Goal: Task Accomplishment & Management: Manage account settings

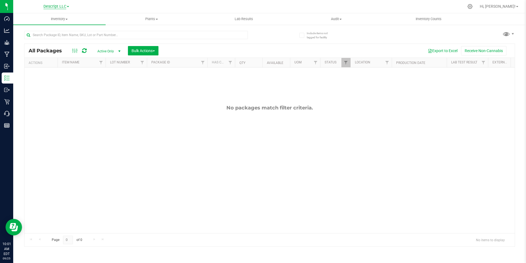
click at [51, 4] on span "Descript LLC" at bounding box center [54, 6] width 23 height 5
click at [65, 36] on link "Green [PERSON_NAME] Venture LLC." at bounding box center [56, 33] width 80 height 7
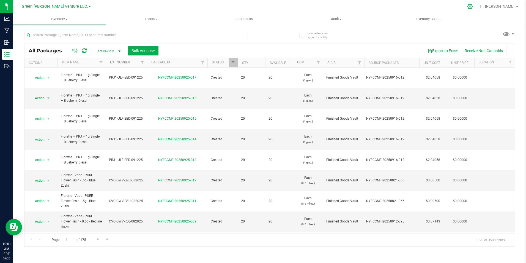
click at [473, 6] on icon at bounding box center [470, 7] width 6 height 6
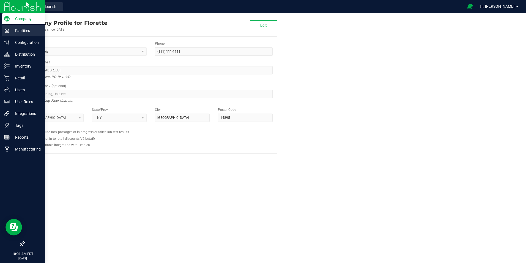
click at [28, 33] on p "Facilities" at bounding box center [26, 30] width 33 height 7
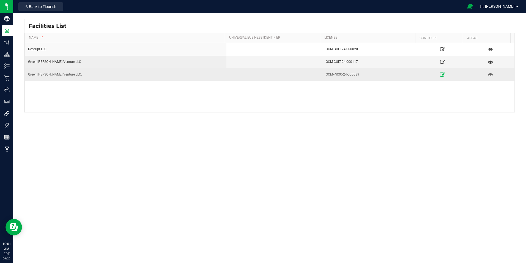
click at [440, 74] on icon at bounding box center [442, 74] width 5 height 4
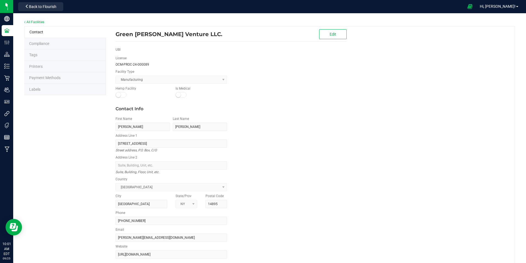
click at [57, 91] on li "Labels" at bounding box center [65, 90] width 82 height 12
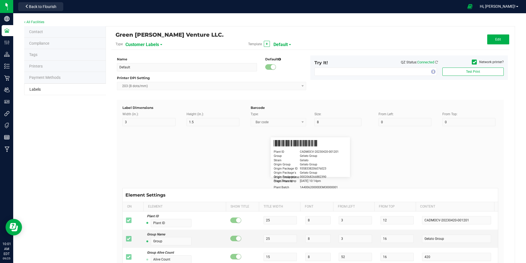
type input "2.25"
type input "1.25"
type input "20"
type input "5"
type input "Customer"
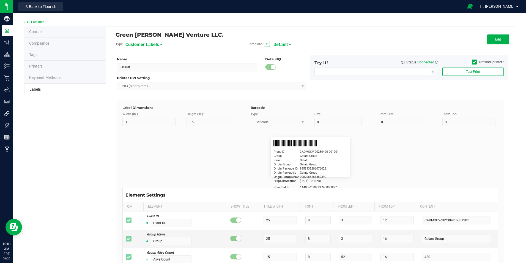
type input "15"
type input "5"
type input "[PERSON_NAME]"
type input "Product"
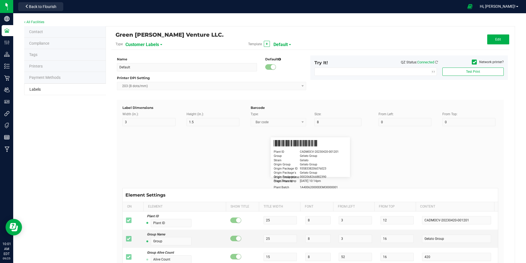
type input "15"
type input "5"
type input "10"
type input "GSC Oil Tincture"
type input "Qty"
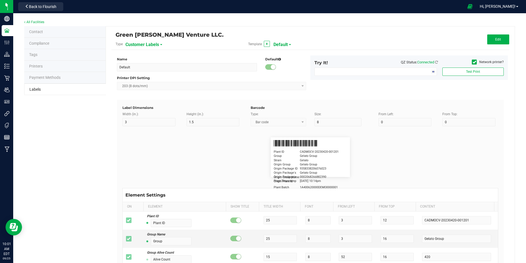
type input "5"
type input "15"
type input "3 ea"
type input "Physician"
type input "15"
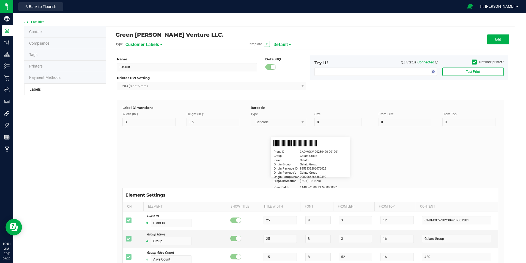
type input "5"
type input "Docfirst Doclast, MD."
type input "Order Date"
type input "15"
type input "5"
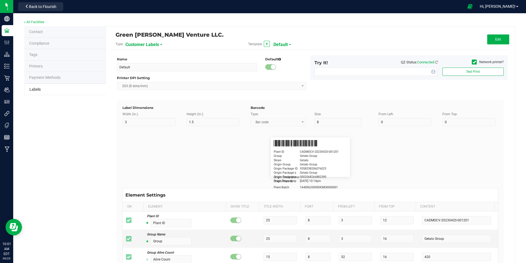
type input "25"
type input "[DATE] 1:17 pm"
type input "Package ID"
type input "15"
type input "5"
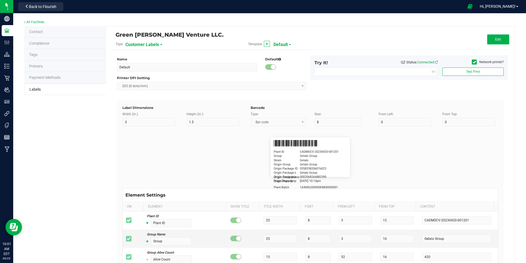
type input "10"
type input "CADMODS-20230420-096"
type input "Lot Number"
type input "15"
type input "5"
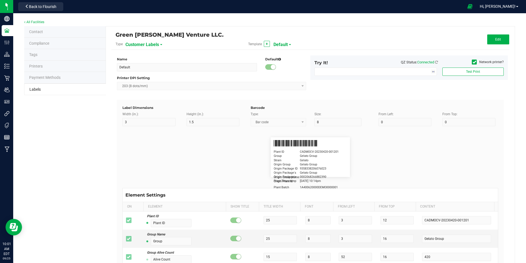
type input "10"
type input "LOTPXGDP-0912"
type input "Warning"
type input "15"
type input "5"
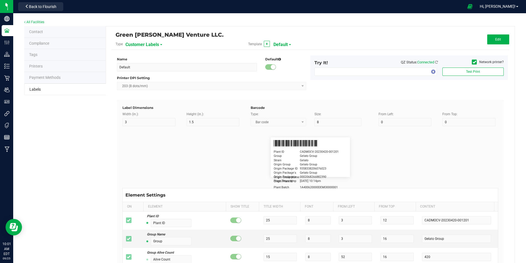
type input "30"
type input "Type Warning Here"
type input "Brand"
type input "15"
type input "5"
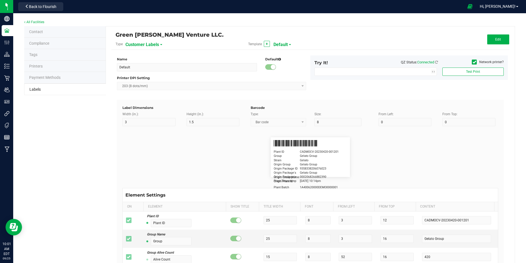
type input "30"
type input "Cannabis Co."
type input "NDC Number"
type input "15"
type input "5"
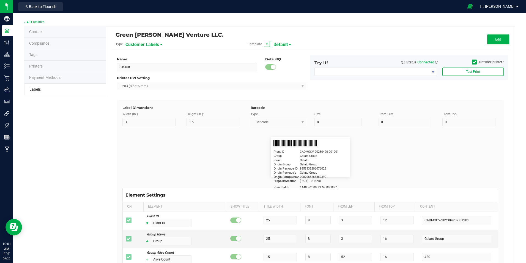
type input "30"
type input "[PHONE_NUMBER]"
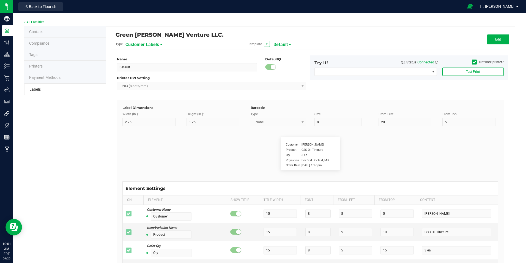
click at [286, 46] on span "Default" at bounding box center [281, 44] width 14 height 9
click at [145, 46] on span "Customer Labels" at bounding box center [142, 44] width 34 height 9
click at [154, 77] on li "Package Labels" at bounding box center [152, 77] width 54 height 10
type input "Inventory Labels"
type input "2"
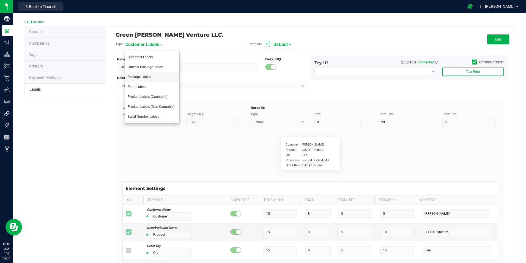
type input "1"
type input "14"
type input "8"
type input "20"
type input "SKU Name"
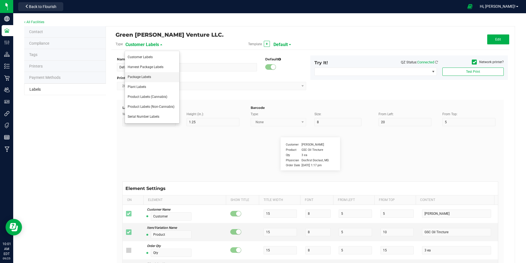
type input "25"
type input "5"
type input "3"
type input "4"
type input "Gelato Pen"
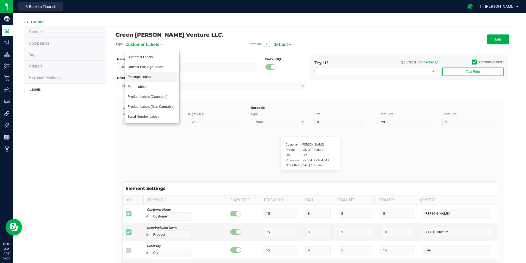
type input "Lot:"
type input "6"
type input "3"
type input "8"
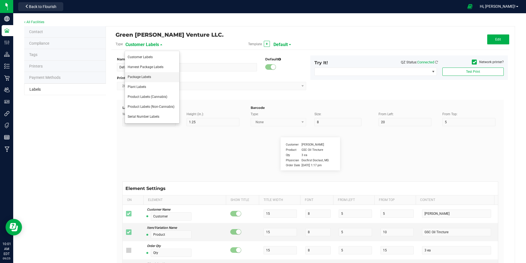
type input "LOT918234"
type input "Package ID"
type input "25"
type input "10"
type input "5"
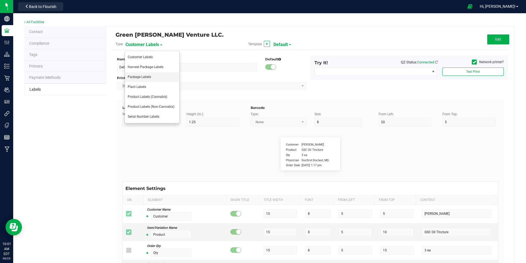
type input "CADMODS-20230420-096"
type input "Strain"
type input "25"
type input "10"
type input "15"
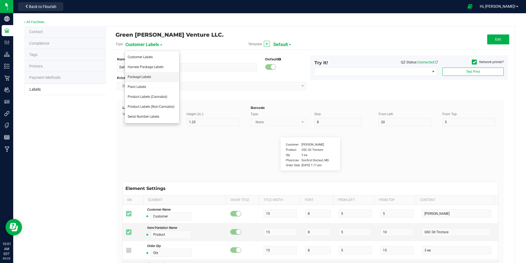
type input "Gelato"
type input "Size"
type input "25"
type input "10"
type input "20"
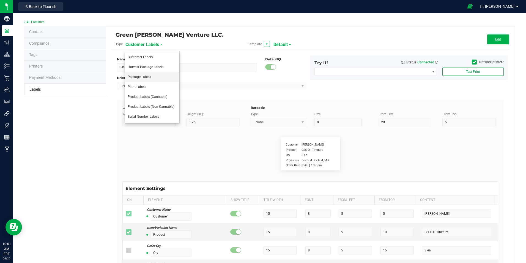
type input "44 ea"
type input "Package Date"
type input "25"
type input "10"
type input "25"
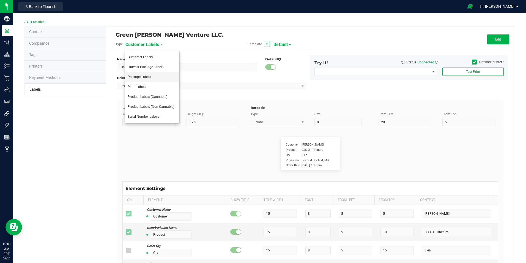
type input "[DATE] 10:14pm"
type input "SKU"
type input "25"
type input "10"
type input "30"
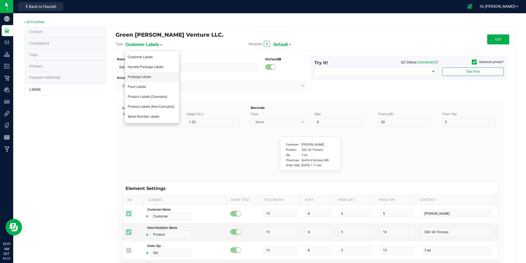
type input "42P017"
type input "Ref Field 1"
type input "25"
type input "10"
type input "35"
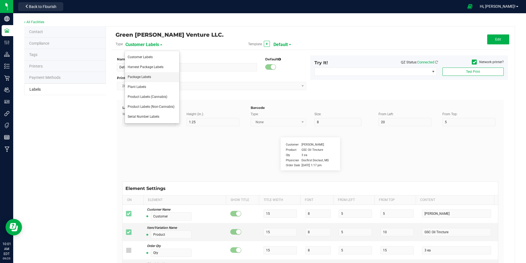
type input "Ref Field 1 Value"
type input "Ref Field 2"
type input "25"
type input "10"
type input "35"
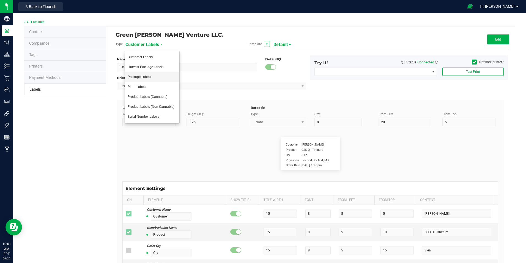
type input "Ref Field 2 Value"
type input "Ref Field 3"
type input "25"
type input "10"
type input "35"
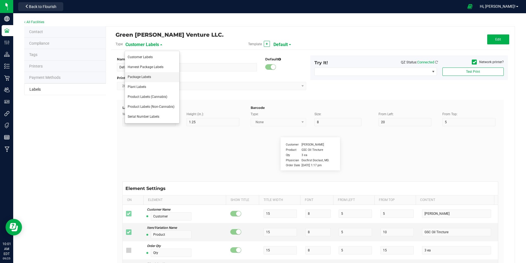
type input "Ref Field 3 Value"
type input "Item Ref Field 1"
type input "25"
type input "10"
type input "35"
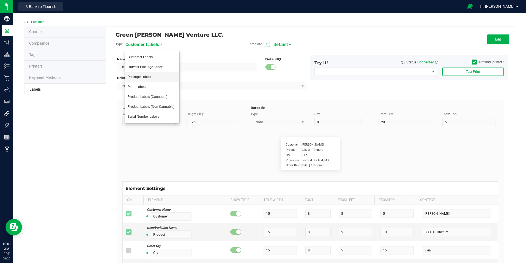
type input "Item Ref Field 1 Value"
type input "Item Ref Field 2"
type input "25"
type input "10"
type input "35"
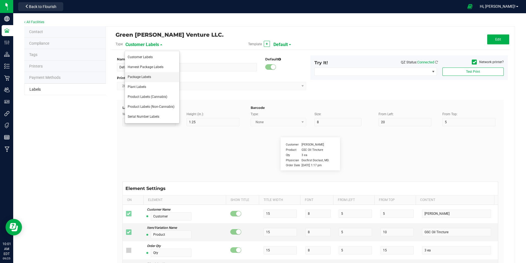
type input "Item Ref Field 2 Value"
type input "Item Ref Field 3"
type input "25"
type input "10"
type input "35"
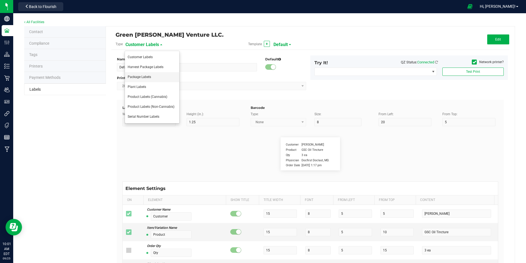
type input "Item Ref Field 3 Value"
type input "Item Ref Field 4"
type input "25"
type input "10"
type input "35"
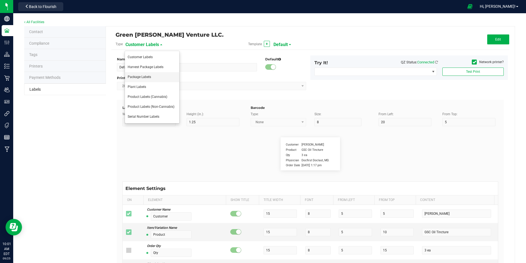
type input "Item Ref Field 4 Value"
type input "Item Ref Field 5"
type input "25"
type input "10"
type input "35"
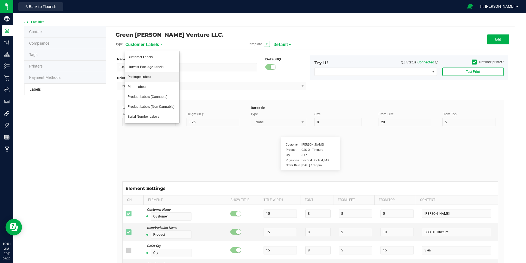
type input "Item Ref Field 5 Value"
type input "NDC Number"
type input "25"
type input "10"
type input "35"
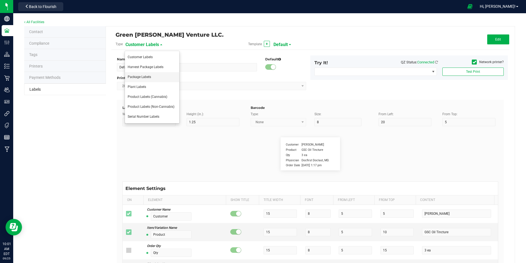
type input "[PHONE_NUMBER]"
type input "Number of Servings"
type input "25"
type input "10"
type input "35"
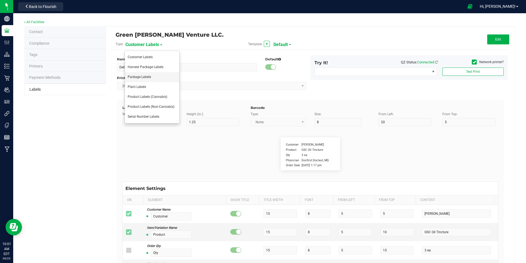
type input "4 servings/item"
type input "Serving Size"
type input "25"
type input "10"
type input "35"
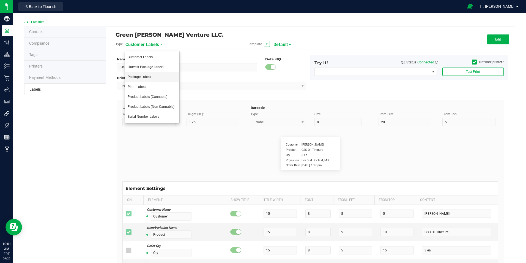
type input "1 cup"
type input "Serving Size (Grams)"
type input "25"
type input "10"
type input "35"
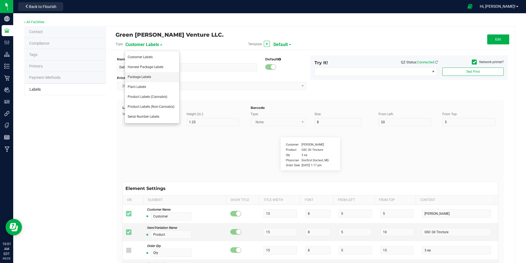
type input "4 g"
type input "Item Ingredients"
type input "25"
type input "10"
type input "35"
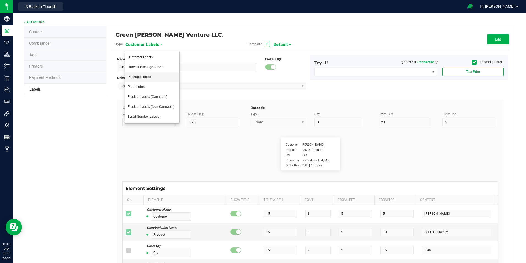
type input "Ingredient one, ingredient two"
type input "Allergens"
type input "25"
type input "10"
type input "35"
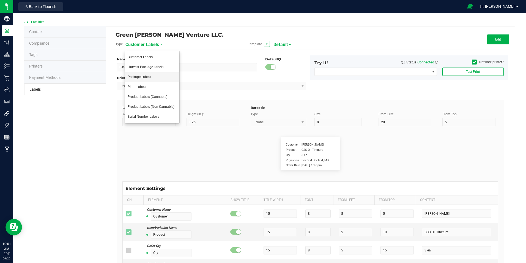
type input "Tree Nuts, Soy, Wheat"
type input "Feel"
type input "25"
type input "10"
type input "35"
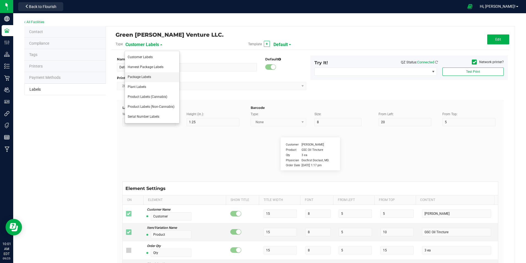
type input "Relaxed"
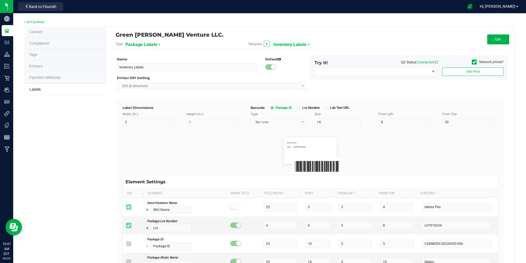
click at [292, 45] on span "Inventory Labels" at bounding box center [290, 44] width 33 height 9
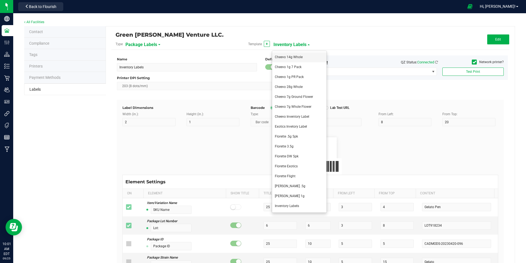
click at [299, 57] on span "Cheevo 14g Whole" at bounding box center [289, 57] width 28 height 4
type input "Cheevo 14g Whole"
type input "6"
type input "2"
type input "22"
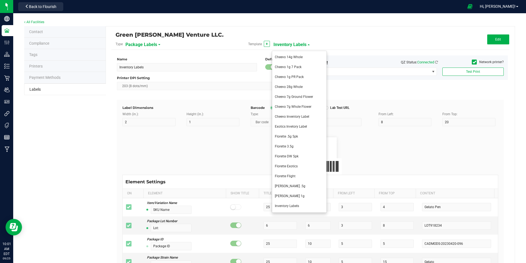
type input "2"
type input "3"
type input "Lot Number"
type input "12"
type input "2"
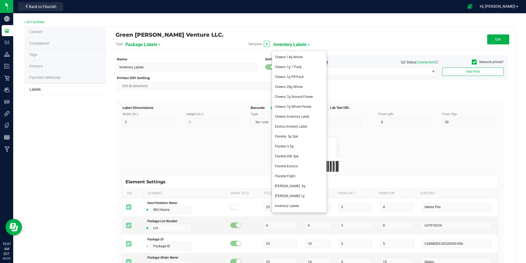
type input "6"
type input "Serving Size (G)"
type input "15"
type input "6"
type input "2"
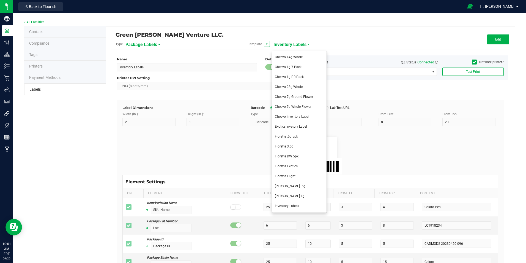
type input "12"
type input "4 g"
type input "Unit Weight"
type input "12"
type input "6"
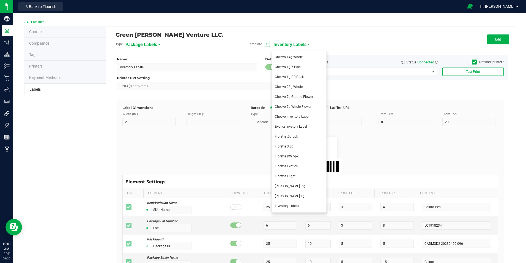
type input "33"
type input "8"
type input "3.5 g"
type input "Expires"
type input "12"
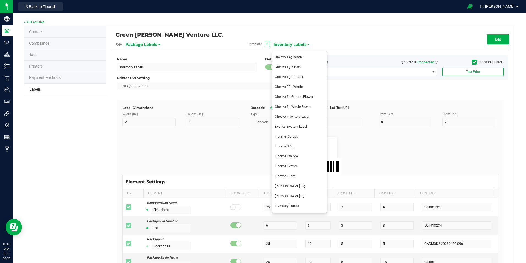
type input "6"
type input "2"
type input "17"
type input "[DATE] 10:14pm"
type input "TAC %"
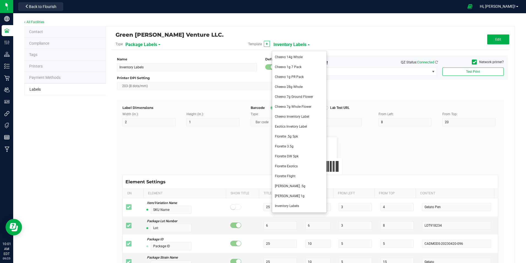
type input "7"
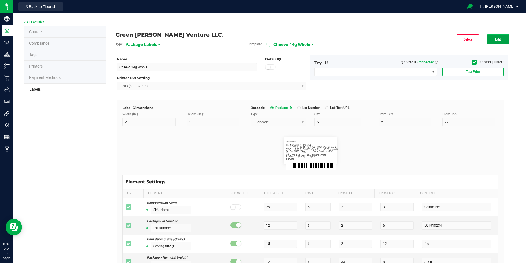
click at [499, 40] on button "Edit" at bounding box center [498, 39] width 22 height 10
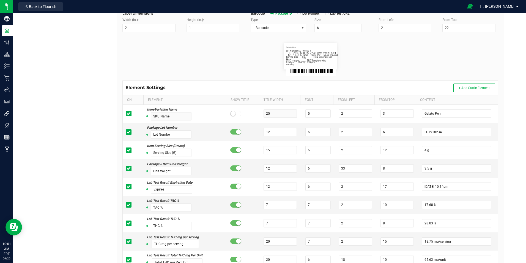
scroll to position [110, 0]
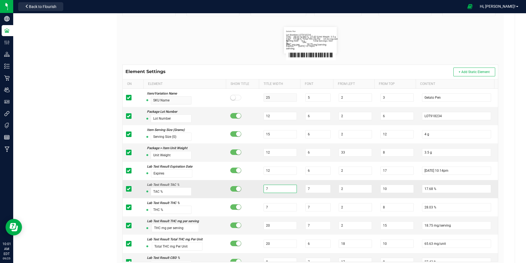
click at [276, 189] on input "7" at bounding box center [280, 188] width 33 height 8
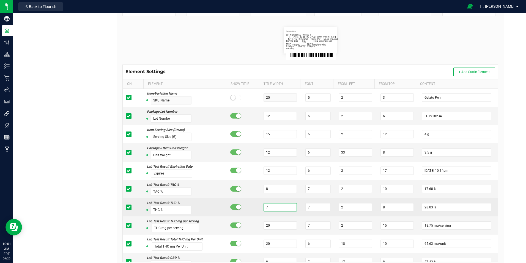
click at [274, 203] on input "7" at bounding box center [280, 207] width 33 height 8
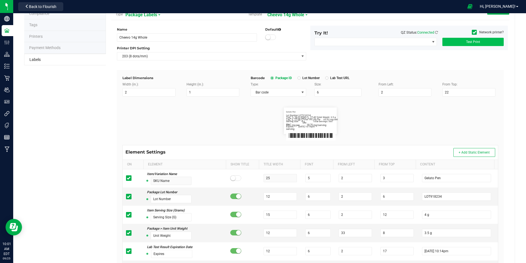
scroll to position [0, 0]
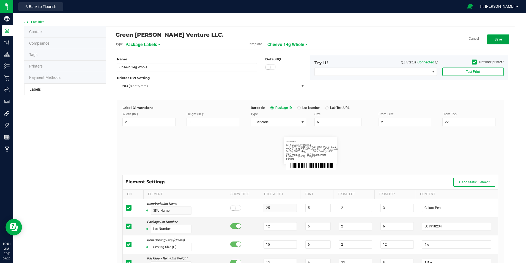
click at [490, 42] on button "Save" at bounding box center [498, 39] width 22 height 10
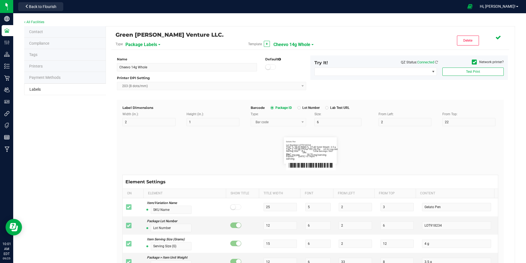
click at [293, 45] on span "Cheevo 14g Whole" at bounding box center [292, 44] width 37 height 9
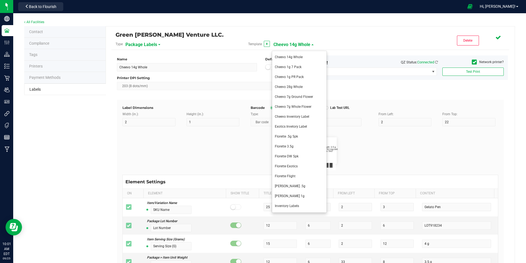
click at [294, 65] on span "Cheevo 1g 7 Pack" at bounding box center [288, 67] width 27 height 4
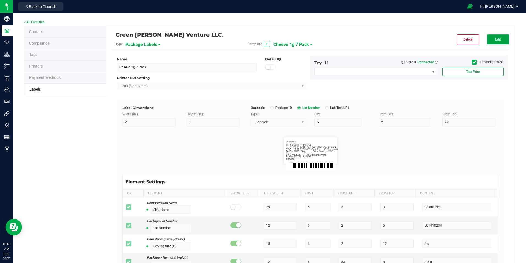
click at [495, 41] on span "Edit" at bounding box center [498, 39] width 6 height 4
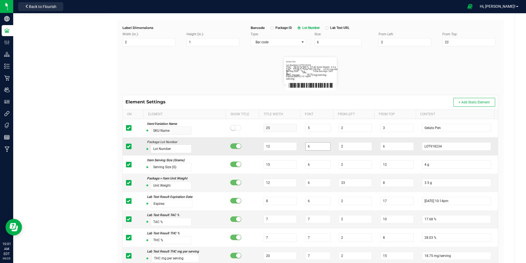
scroll to position [83, 0]
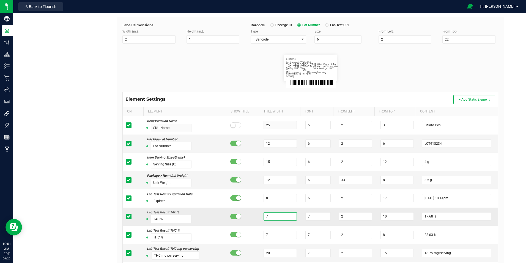
click at [273, 215] on input "7" at bounding box center [280, 216] width 33 height 8
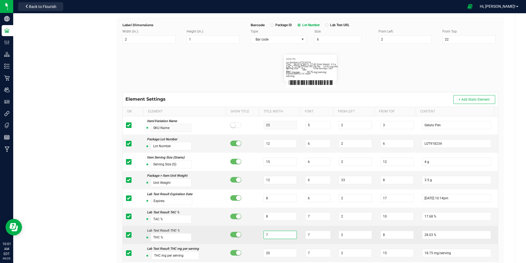
click at [268, 235] on input "7" at bounding box center [280, 234] width 33 height 8
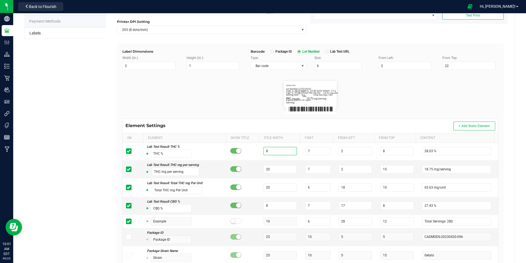
scroll to position [0, 0]
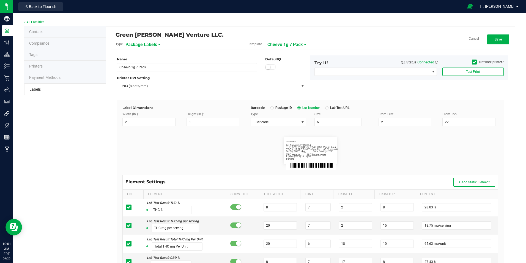
click at [499, 34] on div "Green [PERSON_NAME] Venture LLC. Type Package Labels Template Cheevo 1g 7 Pack …" at bounding box center [310, 41] width 398 height 18
click at [495, 39] on span "Save" at bounding box center [498, 39] width 7 height 4
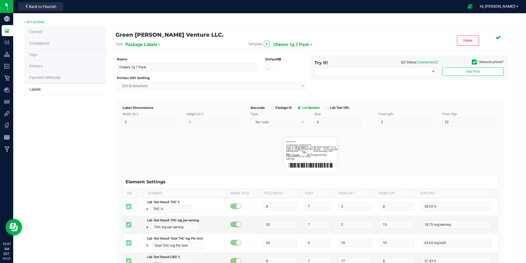
click at [297, 45] on span "Cheevo 1g 7 Pack" at bounding box center [292, 44] width 36 height 9
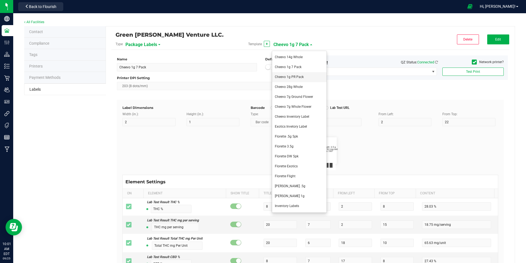
click at [304, 78] on li "Cheevo 1g PR Pack" at bounding box center [299, 77] width 54 height 10
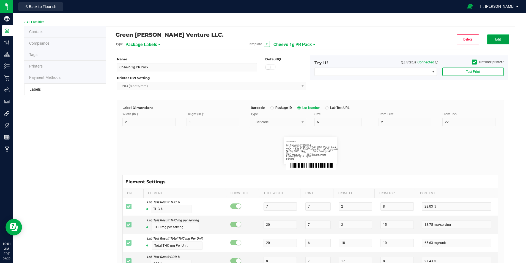
click at [497, 43] on button "Edit" at bounding box center [498, 39] width 22 height 10
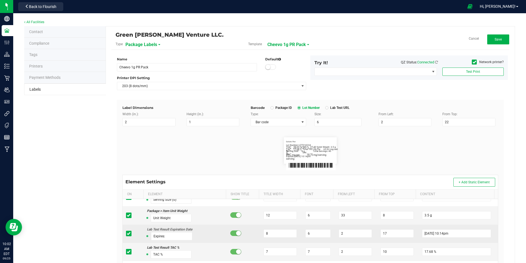
scroll to position [55, 0]
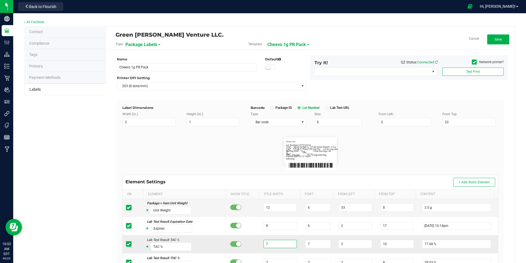
click at [277, 245] on input "7" at bounding box center [280, 243] width 33 height 8
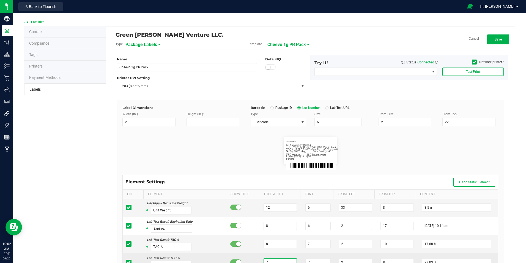
click at [277, 261] on input "7" at bounding box center [280, 262] width 33 height 8
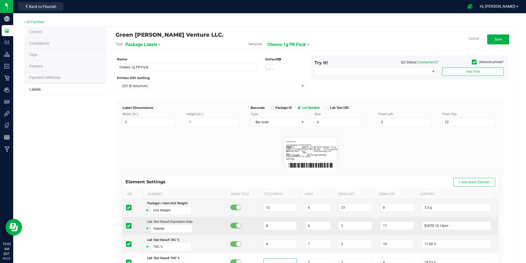
scroll to position [1, 0]
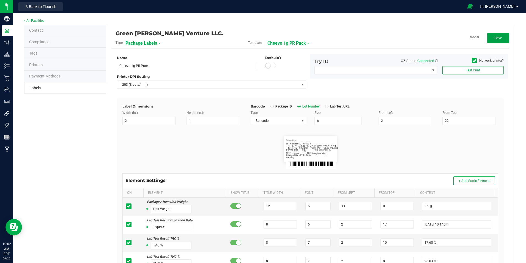
click at [495, 39] on span "Save" at bounding box center [498, 38] width 7 height 4
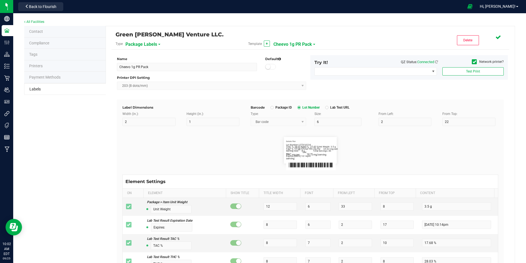
scroll to position [0, 0]
click at [304, 48] on span "Cheevo 1g PR Pack" at bounding box center [293, 44] width 39 height 9
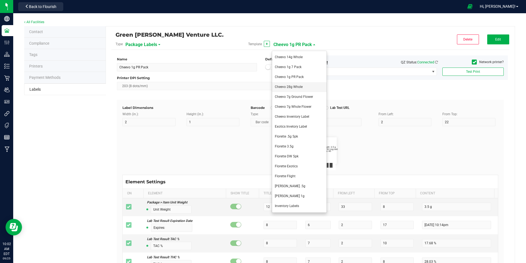
click at [304, 86] on li "Cheevo 28g Whole" at bounding box center [299, 87] width 54 height 10
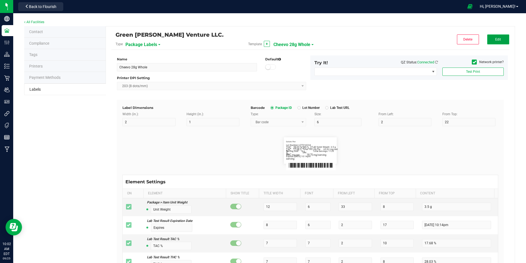
click at [494, 42] on button "Edit" at bounding box center [498, 39] width 22 height 10
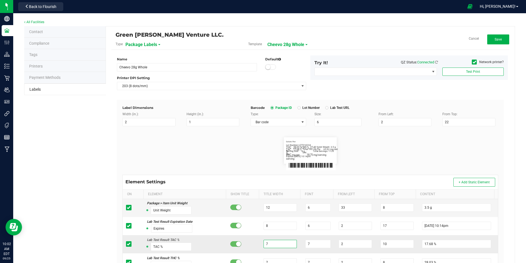
click at [269, 245] on input "7" at bounding box center [280, 243] width 33 height 8
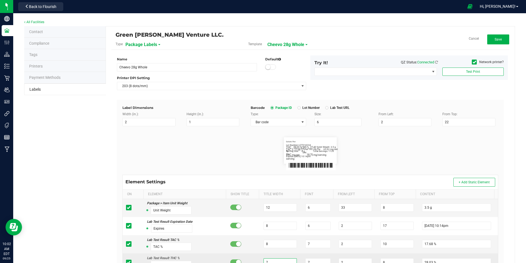
click at [269, 261] on input "7" at bounding box center [280, 262] width 33 height 8
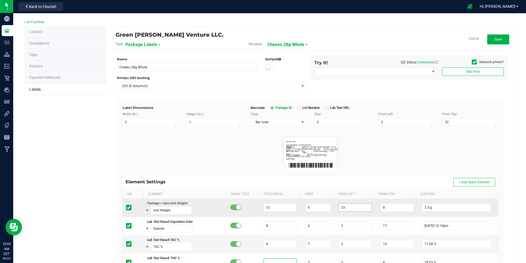
scroll to position [1, 0]
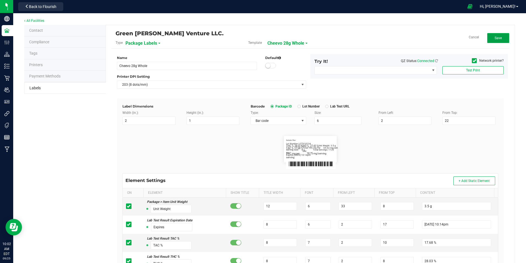
click at [498, 37] on button "Save" at bounding box center [498, 38] width 22 height 10
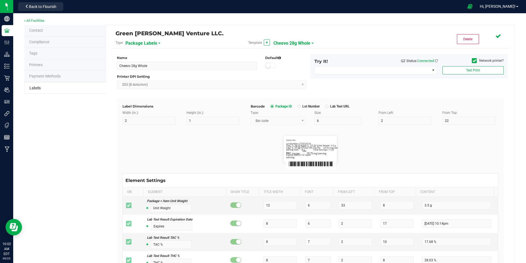
click at [296, 41] on span "Cheevo 28g Whole" at bounding box center [292, 43] width 37 height 9
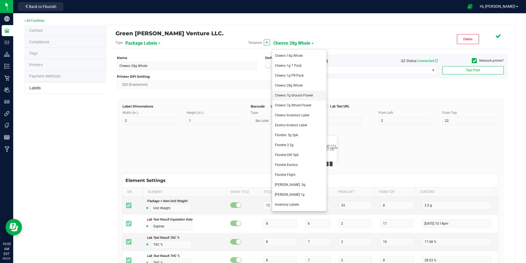
click at [305, 97] on li "Cheevo 7g Ground Flower" at bounding box center [299, 96] width 54 height 10
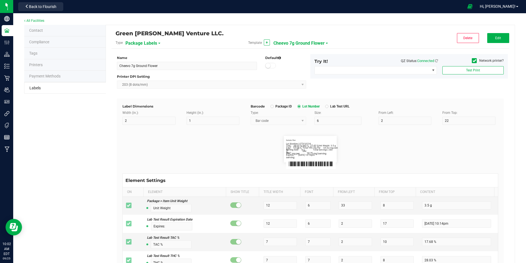
click at [501, 29] on div "Green [PERSON_NAME] Venture LLC. Type Package Labels Template + Cheevo 7g Groun…" at bounding box center [310, 206] width 409 height 362
click at [500, 37] on button "Edit" at bounding box center [498, 38] width 22 height 10
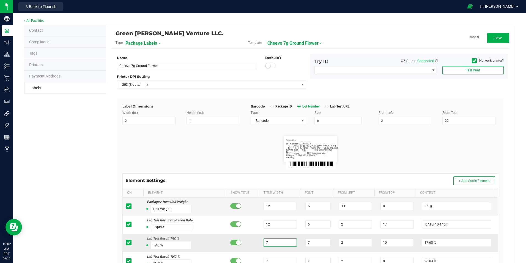
click at [284, 238] on input "7" at bounding box center [280, 242] width 33 height 8
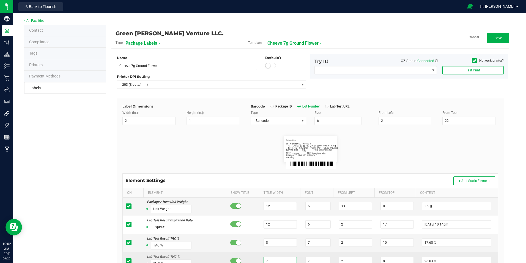
click at [270, 261] on input "7" at bounding box center [280, 261] width 33 height 8
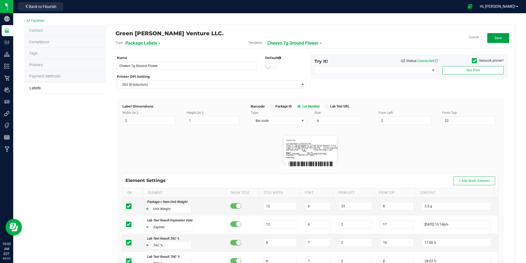
click at [495, 39] on span "Save" at bounding box center [498, 38] width 7 height 4
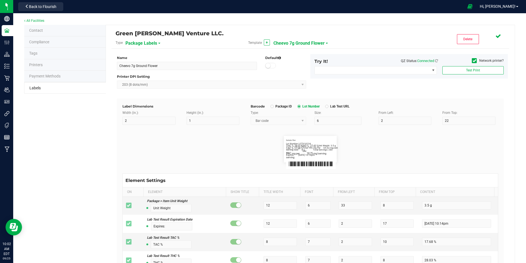
click at [317, 44] on span "Cheevo 7g Ground Flower" at bounding box center [299, 43] width 51 height 9
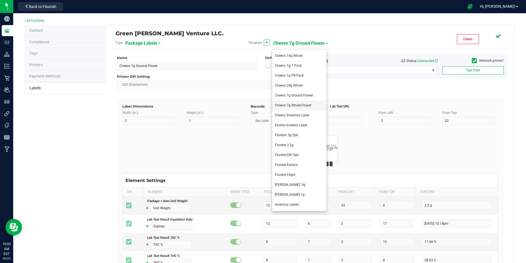
click at [304, 107] on span "Cheevo 7g Whole Flower" at bounding box center [293, 105] width 37 height 4
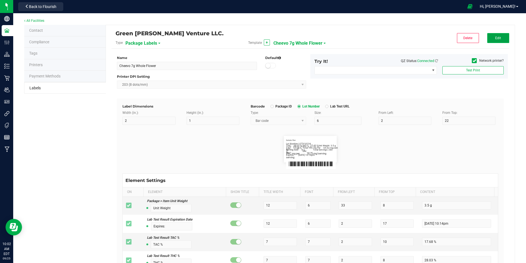
click at [491, 41] on button "Edit" at bounding box center [498, 38] width 22 height 10
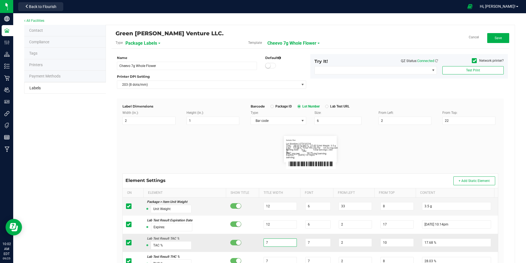
click at [271, 242] on input "7" at bounding box center [280, 242] width 33 height 8
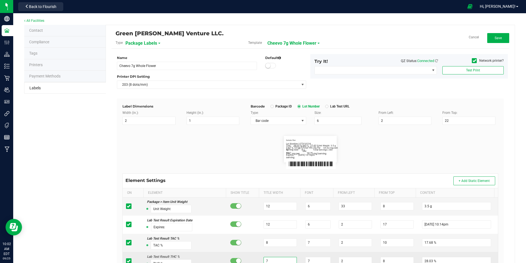
click at [272, 260] on input "7" at bounding box center [280, 261] width 33 height 8
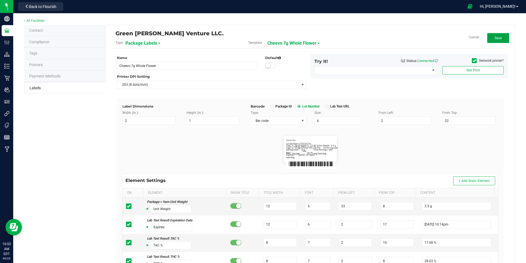
click at [499, 39] on button "Save" at bounding box center [498, 38] width 22 height 10
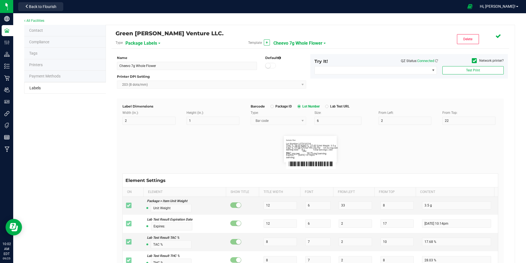
click at [315, 41] on span "Cheevo 7g Whole Flower" at bounding box center [298, 43] width 49 height 9
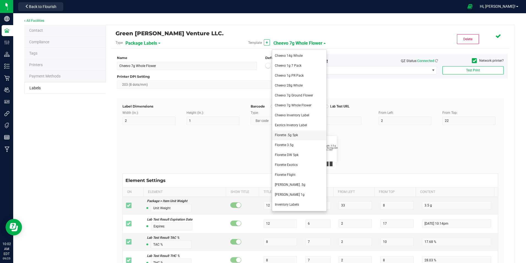
click at [303, 137] on li "Florette .5g 5pk" at bounding box center [299, 135] width 54 height 10
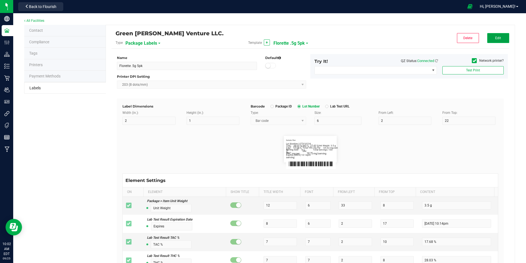
click at [495, 36] on span "Edit" at bounding box center [498, 38] width 6 height 4
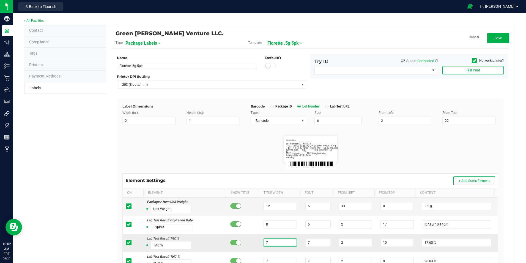
click at [281, 240] on input "7" at bounding box center [280, 242] width 33 height 8
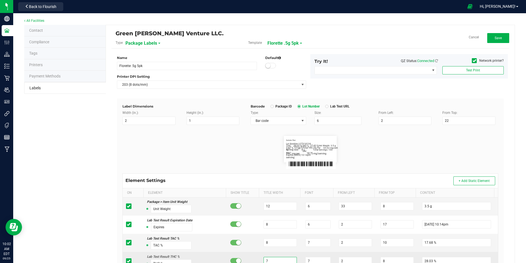
click at [276, 258] on input "7" at bounding box center [280, 261] width 33 height 8
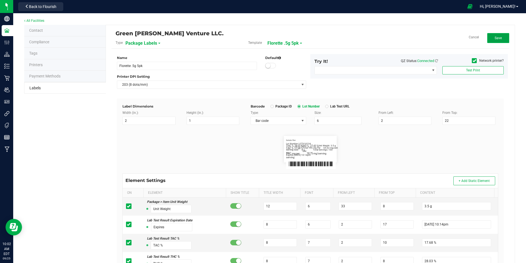
click at [494, 41] on button "Save" at bounding box center [498, 38] width 22 height 10
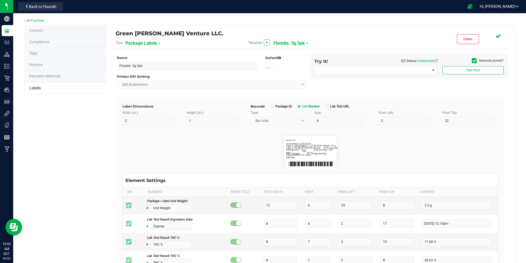
click at [307, 43] on div "Template + Florette .5g 5pk" at bounding box center [310, 42] width 133 height 9
click at [303, 41] on span "Florette .5g 5pk" at bounding box center [289, 43] width 31 height 9
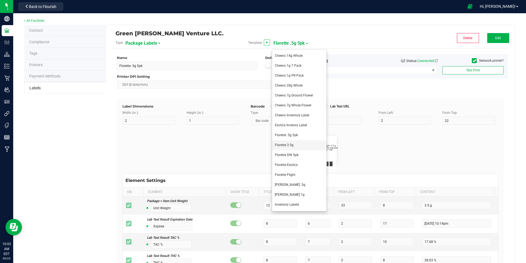
click at [291, 144] on span "Florette 3.5g" at bounding box center [284, 145] width 19 height 4
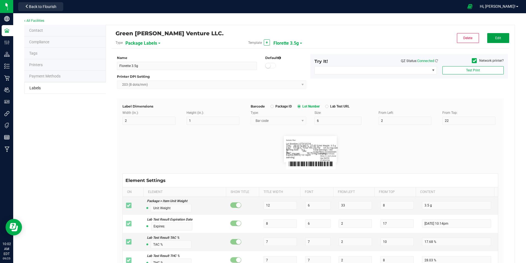
click at [498, 40] on button "Edit" at bounding box center [498, 38] width 22 height 10
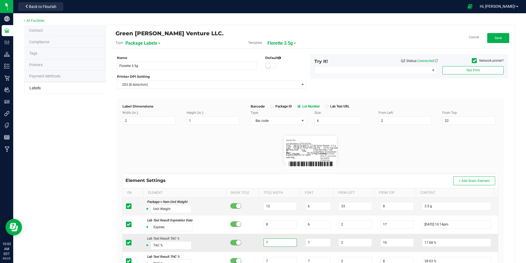
click at [277, 242] on input "7" at bounding box center [280, 242] width 33 height 8
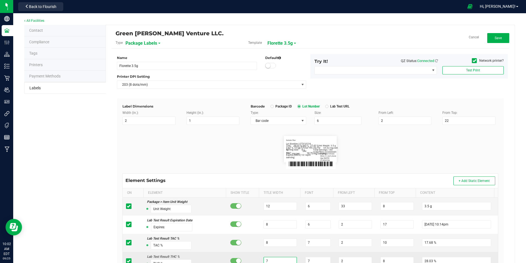
click at [268, 261] on input "7" at bounding box center [280, 261] width 33 height 8
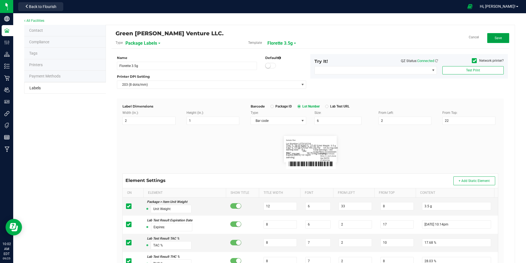
click at [495, 37] on span "Save" at bounding box center [498, 38] width 7 height 4
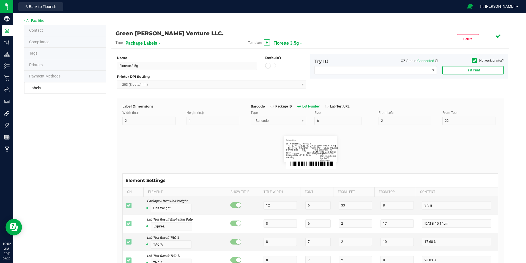
click at [291, 44] on span "Florette 3.5g" at bounding box center [286, 43] width 25 height 9
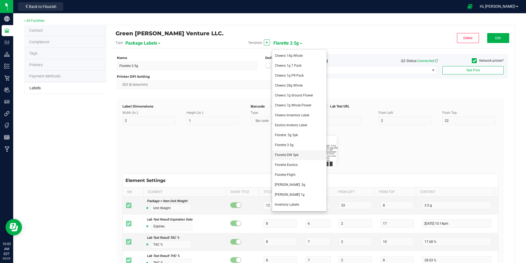
click at [303, 155] on li "Florette DW 5pk" at bounding box center [299, 155] width 54 height 10
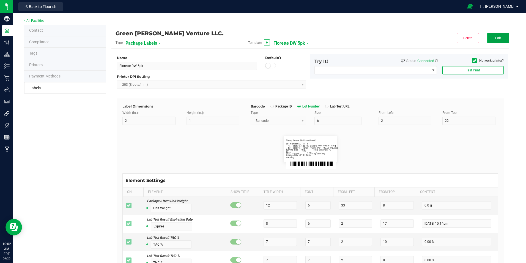
click at [501, 39] on button "Edit" at bounding box center [498, 38] width 22 height 10
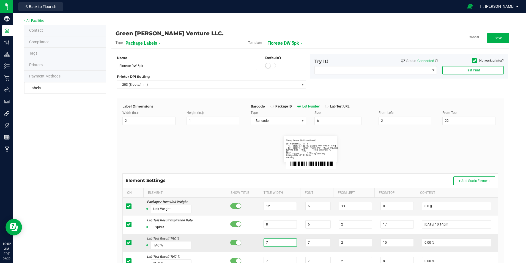
click at [278, 240] on input "7" at bounding box center [280, 242] width 33 height 8
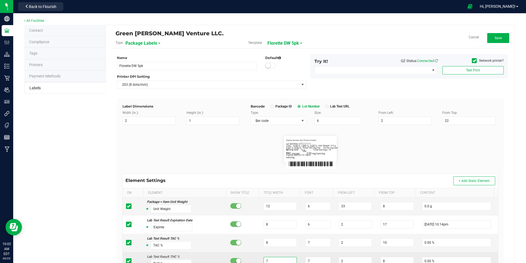
click at [278, 258] on input "7" at bounding box center [280, 261] width 33 height 8
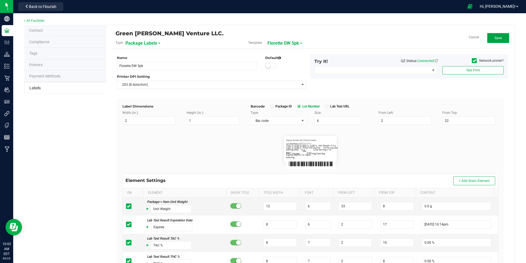
click at [489, 39] on button "Save" at bounding box center [498, 38] width 22 height 10
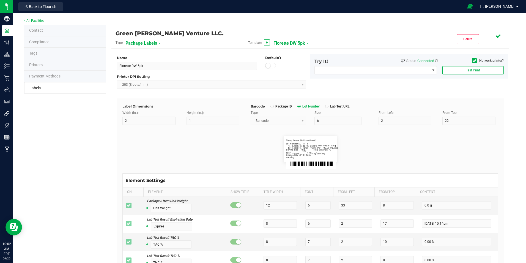
click at [289, 42] on span "Florette DW 5pk" at bounding box center [290, 43] width 32 height 9
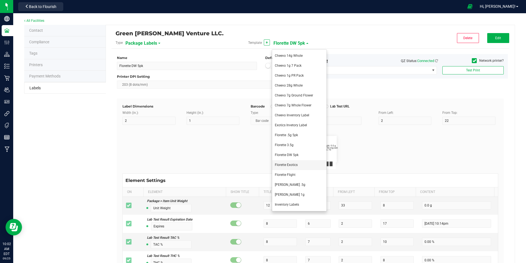
click at [299, 163] on li "Florette Exotics" at bounding box center [299, 165] width 54 height 10
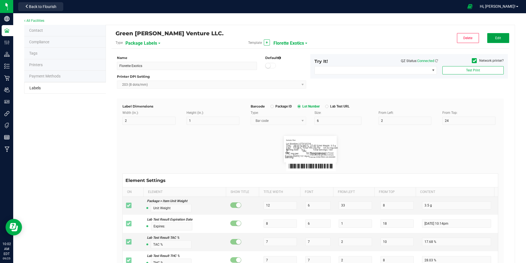
click at [495, 37] on span "Edit" at bounding box center [498, 38] width 6 height 4
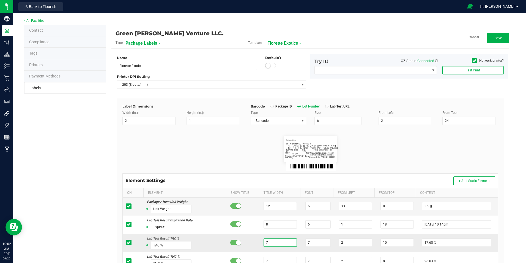
click at [278, 243] on input "7" at bounding box center [280, 242] width 33 height 8
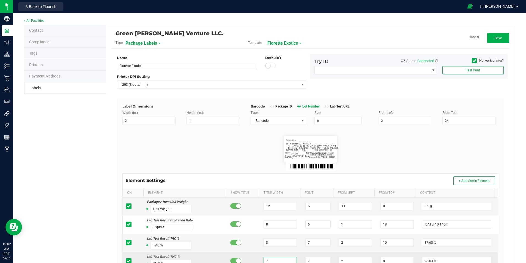
click at [273, 260] on input "7" at bounding box center [280, 261] width 33 height 8
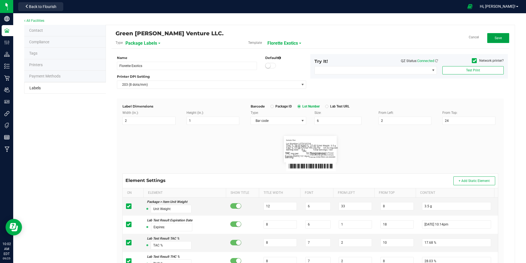
click at [491, 42] on button "Save" at bounding box center [498, 38] width 22 height 10
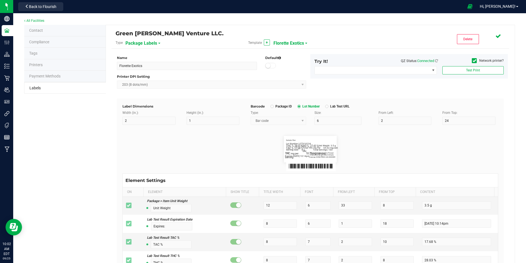
click at [296, 43] on span "Florette Exotics" at bounding box center [289, 43] width 31 height 9
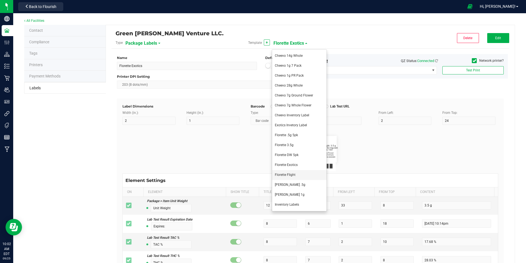
click at [300, 173] on li "Florette Flight" at bounding box center [299, 175] width 54 height 10
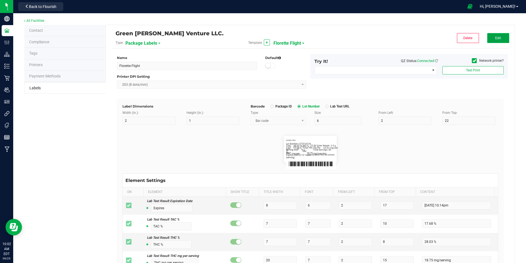
click at [500, 38] on button "Edit" at bounding box center [498, 38] width 22 height 10
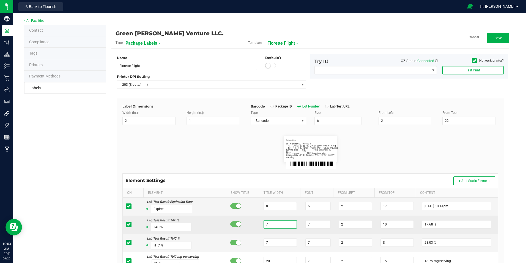
click at [286, 225] on input "7" at bounding box center [280, 224] width 33 height 8
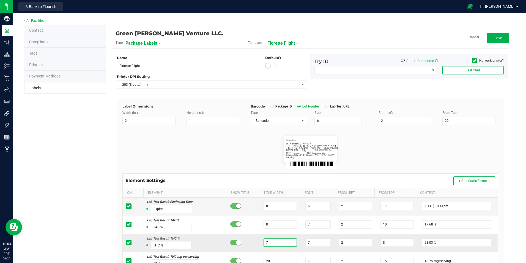
click at [278, 240] on input "7" at bounding box center [280, 242] width 33 height 8
click at [490, 37] on button "Save" at bounding box center [498, 38] width 22 height 10
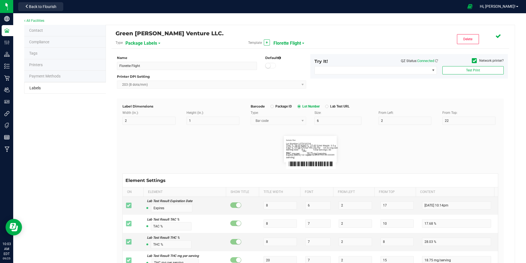
click at [295, 43] on span "Florette Flight" at bounding box center [288, 43] width 28 height 9
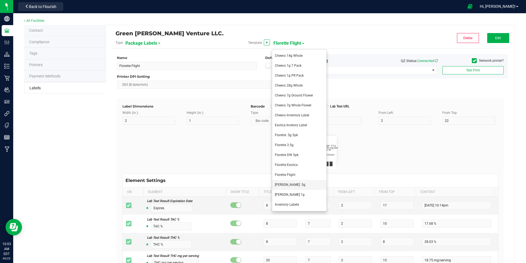
click at [304, 185] on li "[PERSON_NAME] .5g" at bounding box center [299, 185] width 54 height 10
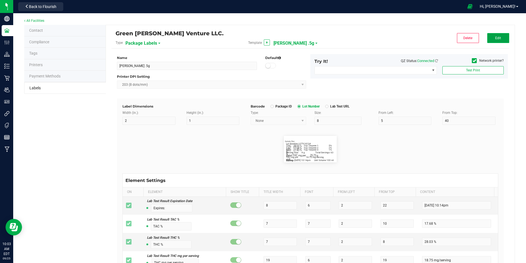
click at [498, 33] on button "Edit" at bounding box center [498, 38] width 22 height 10
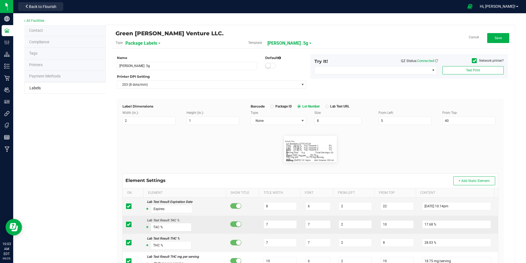
click at [267, 228] on td "7" at bounding box center [281, 224] width 42 height 18
click at [273, 222] on input "7" at bounding box center [280, 224] width 33 height 8
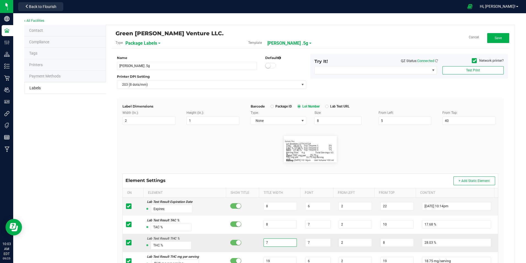
click at [274, 244] on input "7" at bounding box center [280, 242] width 33 height 8
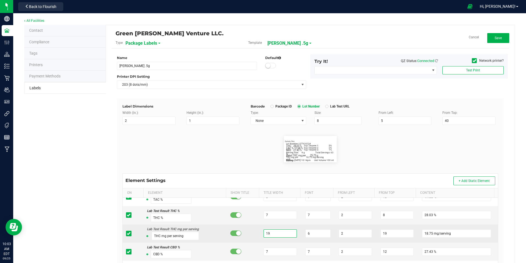
click at [279, 235] on input "19" at bounding box center [280, 233] width 33 height 8
click at [316, 235] on input "6" at bounding box center [317, 233] width 25 height 8
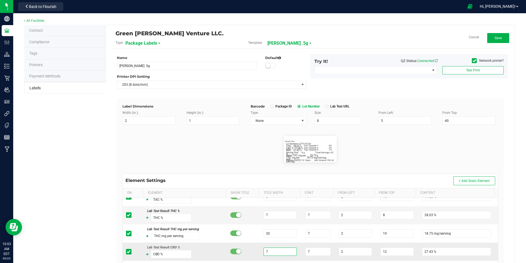
click at [279, 253] on input "7" at bounding box center [280, 251] width 33 height 8
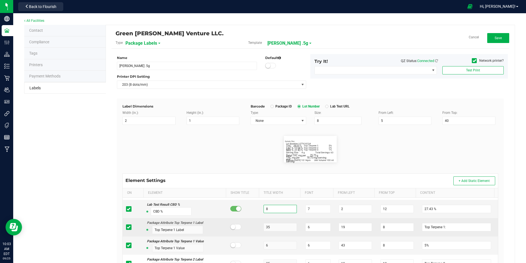
scroll to position [138, 0]
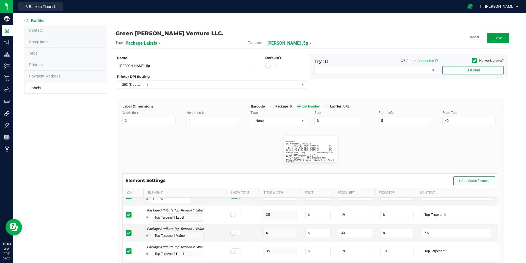
click at [496, 39] on span "Save" at bounding box center [498, 38] width 7 height 4
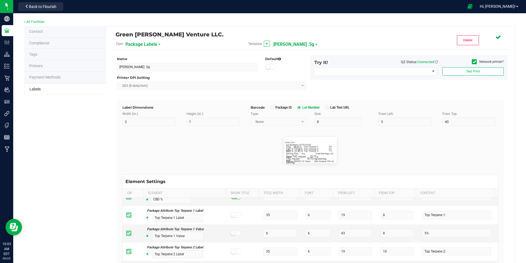
scroll to position [0, 0]
click at [304, 45] on span "[PERSON_NAME] .5g" at bounding box center [294, 44] width 41 height 9
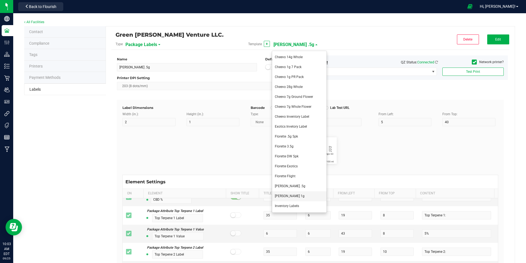
click at [303, 195] on li "[PERSON_NAME] 1g" at bounding box center [299, 196] width 54 height 10
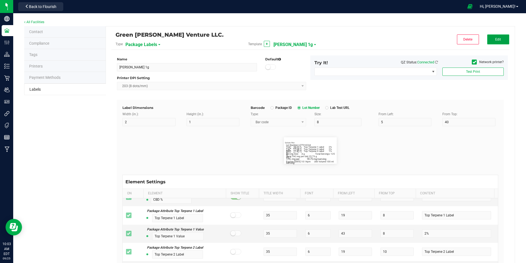
click at [496, 41] on span "Edit" at bounding box center [498, 39] width 6 height 4
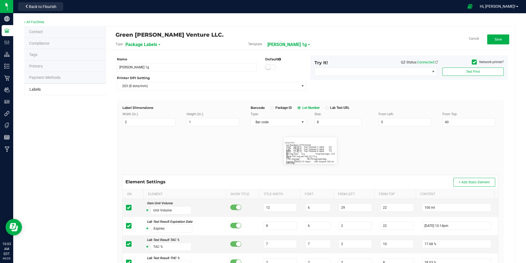
scroll to position [83, 0]
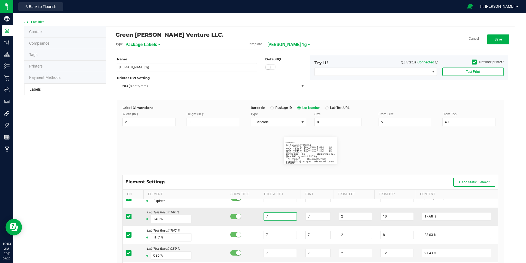
click at [283, 217] on input "7" at bounding box center [280, 216] width 33 height 8
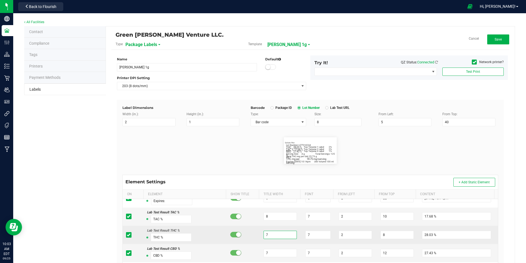
click at [273, 238] on input "7" at bounding box center [280, 234] width 33 height 8
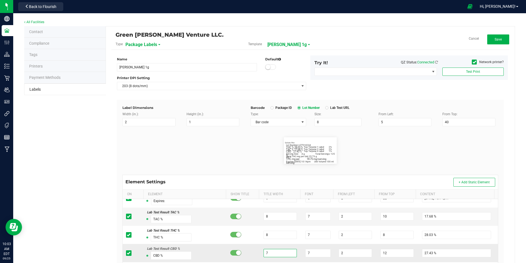
click at [278, 253] on input "7" at bounding box center [280, 253] width 33 height 8
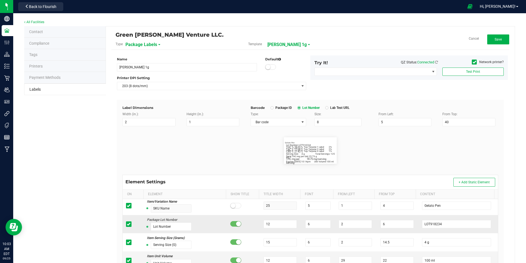
scroll to position [0, 0]
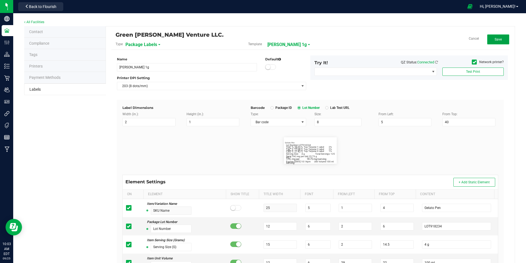
click at [502, 38] on button "Save" at bounding box center [498, 39] width 22 height 10
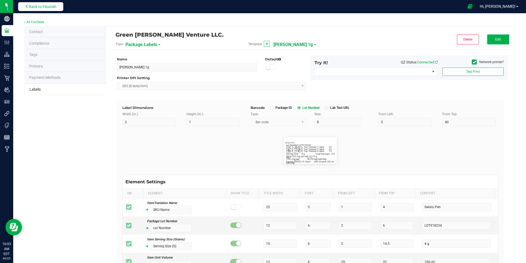
click at [53, 10] on button "Back to Flourish" at bounding box center [40, 6] width 45 height 9
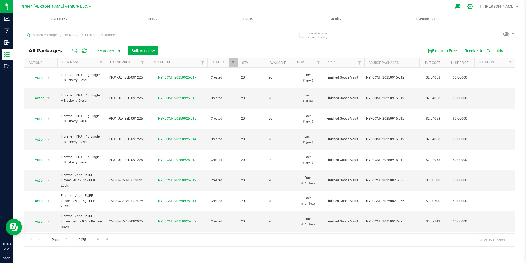
click at [473, 7] on icon at bounding box center [470, 6] width 5 height 5
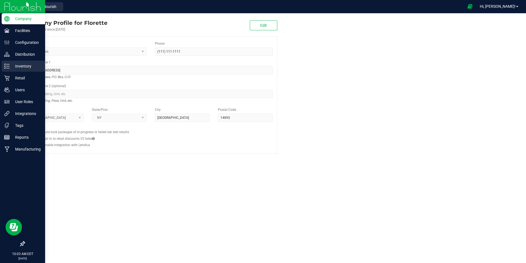
click at [3, 66] on div "Inventory" at bounding box center [23, 66] width 43 height 11
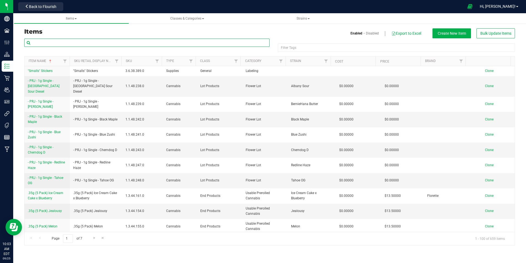
click at [187, 41] on input "text" at bounding box center [146, 43] width 245 height 8
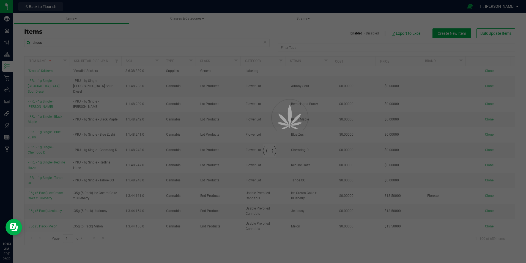
click at [191, 28] on h3 "Items" at bounding box center [144, 31] width 241 height 7
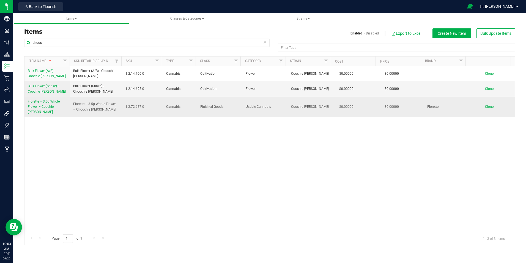
click at [53, 105] on span "Florette – 3.5g Whole Flower – Coochie [PERSON_NAME]" at bounding box center [44, 106] width 32 height 14
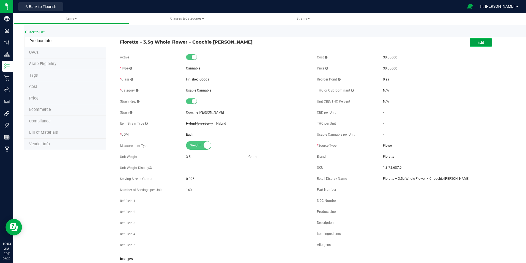
click at [473, 44] on button "Edit" at bounding box center [481, 42] width 22 height 8
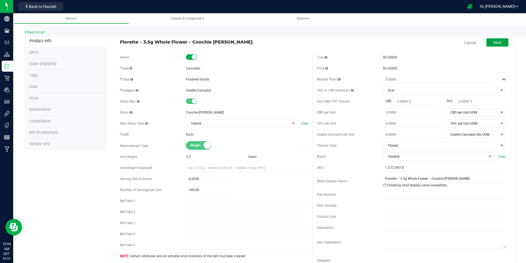
click at [503, 42] on button "Save" at bounding box center [498, 42] width 22 height 8
